Goal: Transaction & Acquisition: Purchase product/service

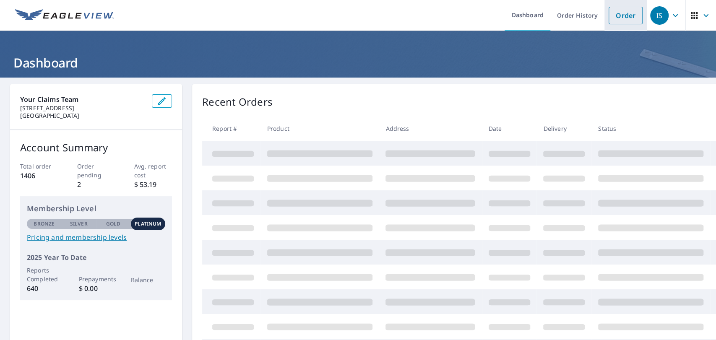
click at [625, 18] on link "Order" at bounding box center [625, 16] width 34 height 18
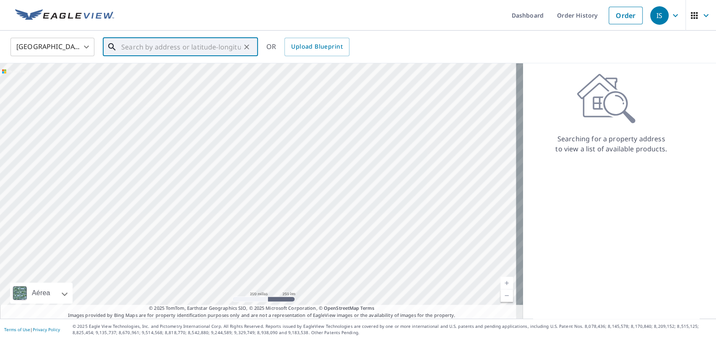
click at [148, 49] on input "text" at bounding box center [181, 46] width 120 height 23
paste input "[STREET_ADDRESS][US_STATE]"
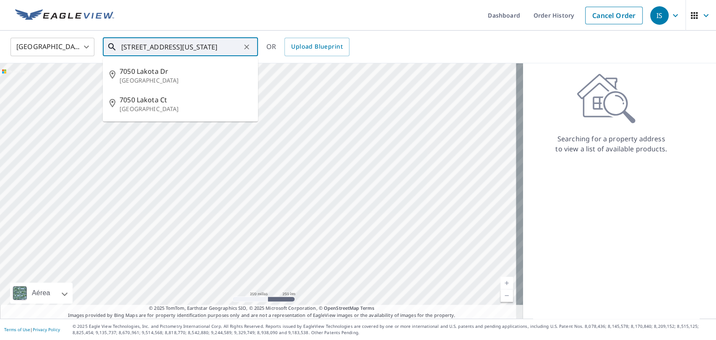
type input "[STREET_ADDRESS][US_STATE]"
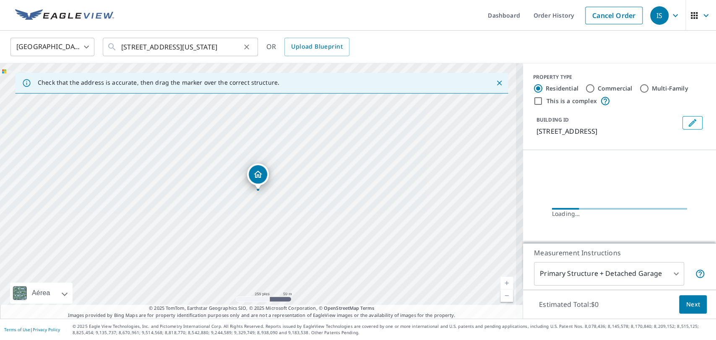
scroll to position [0, 0]
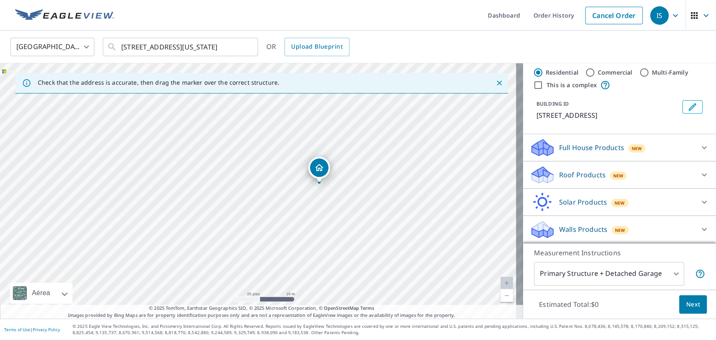
click at [552, 222] on div "Walls Products New" at bounding box center [612, 230] width 164 height 20
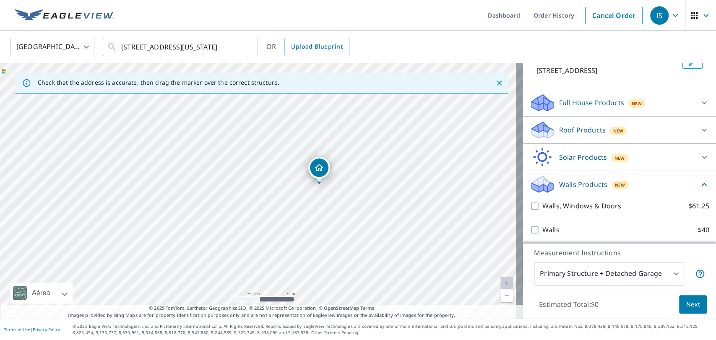
scroll to position [63, 0]
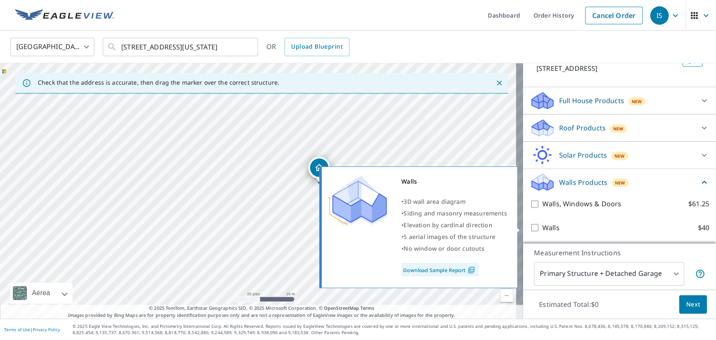
click at [542, 226] on p "Walls" at bounding box center [550, 228] width 17 height 10
click at [536, 226] on input "Walls $40" at bounding box center [536, 228] width 13 height 10
checkbox input "true"
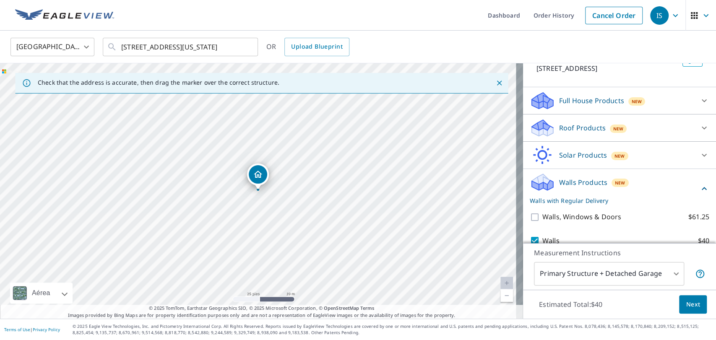
click at [558, 269] on body "IS IS Dashboard Order History Cancel Order IS [GEOGRAPHIC_DATA] US ​ [STREET_AD…" at bounding box center [358, 170] width 716 height 340
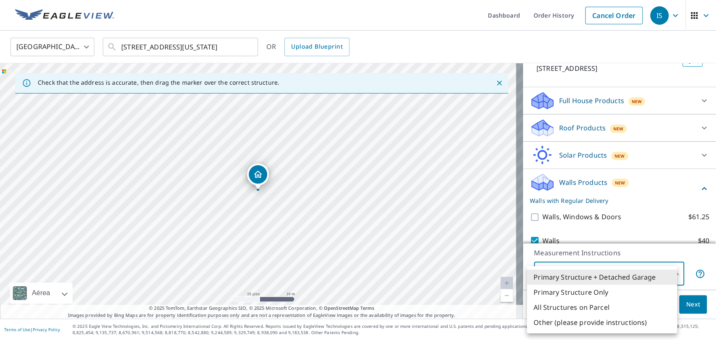
click at [544, 306] on li "All Structures on Parcel" at bounding box center [602, 307] width 150 height 15
type input "3"
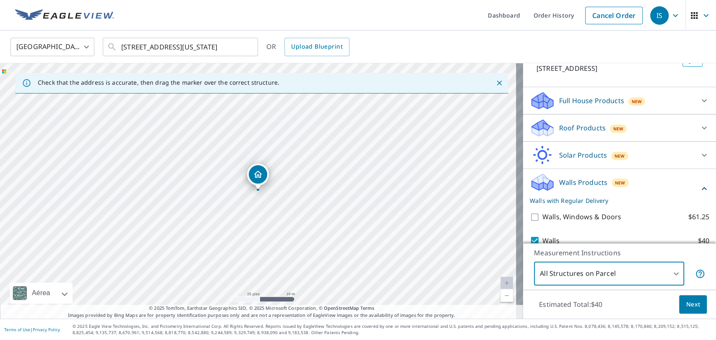
click at [686, 303] on span "Next" at bounding box center [693, 304] width 14 height 10
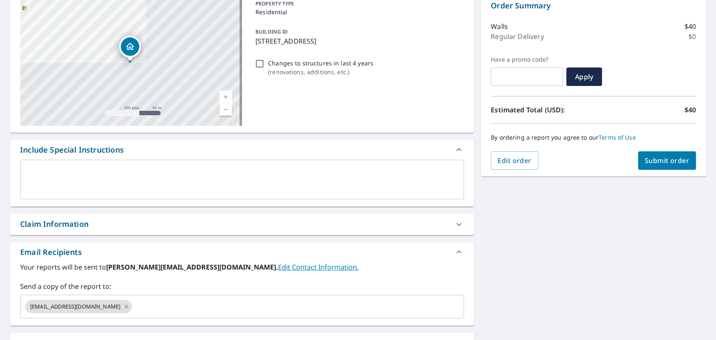
scroll to position [93, 0]
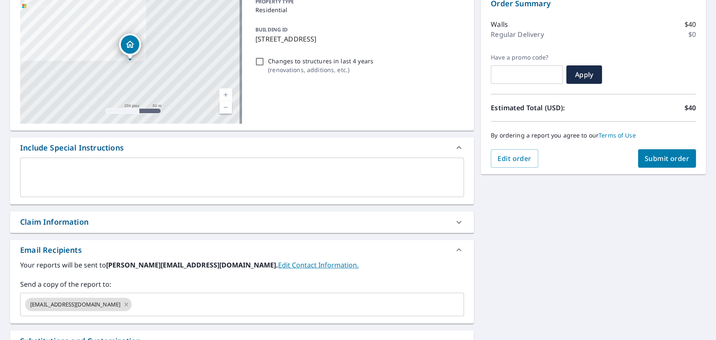
click at [117, 220] on div "Claim Information" at bounding box center [234, 221] width 429 height 11
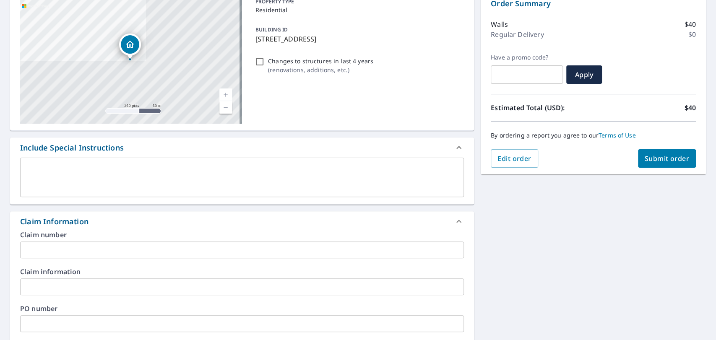
click at [114, 244] on input "text" at bounding box center [242, 250] width 444 height 17
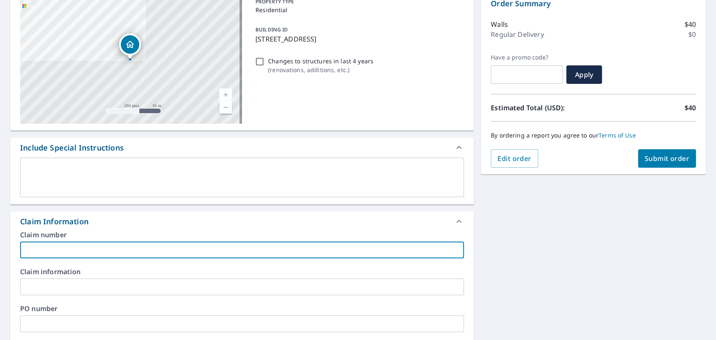
paste input "[PERSON_NAME]"
type input "[PERSON_NAME]"
click at [664, 159] on span "Submit order" at bounding box center [666, 158] width 45 height 9
